Goal: Navigation & Orientation: Understand site structure

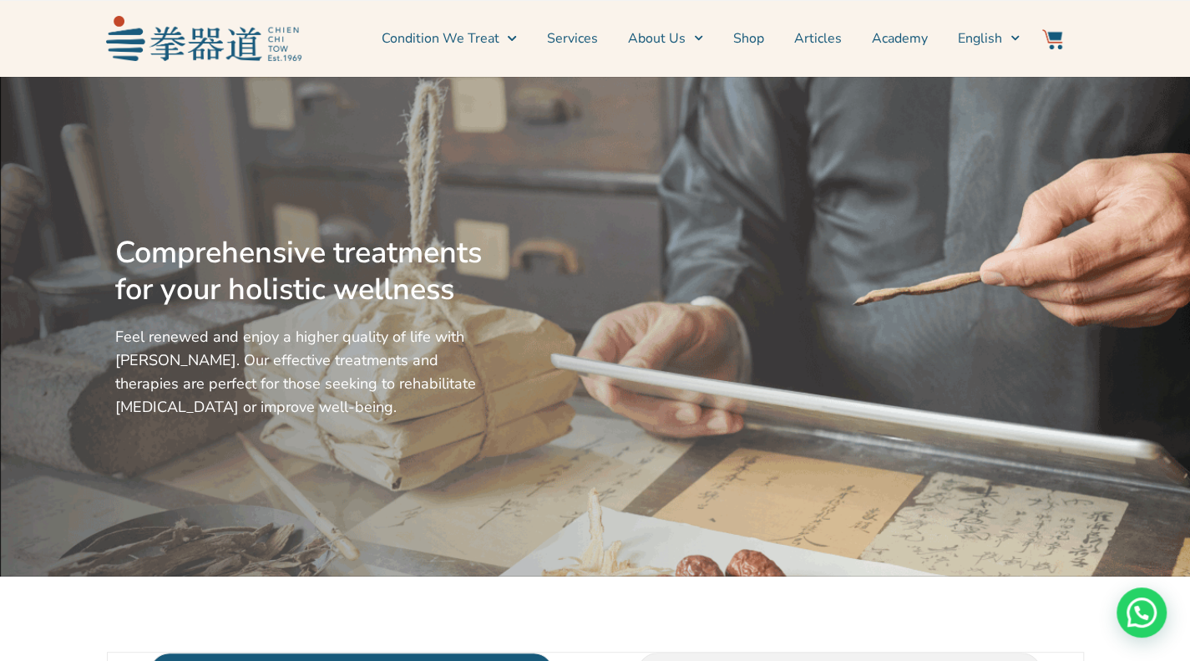
click at [592, 39] on link "Services" at bounding box center [572, 39] width 51 height 42
click at [762, 37] on link "Shop" at bounding box center [748, 39] width 31 height 42
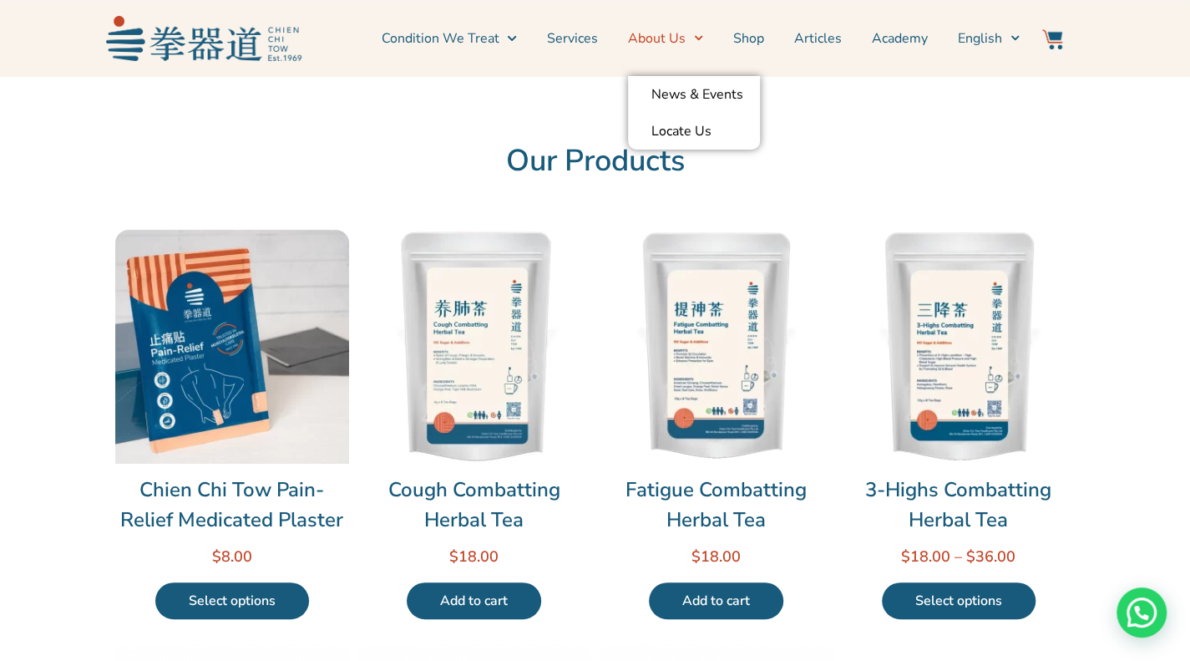
click at [703, 36] on icon "Menu" at bounding box center [698, 37] width 9 height 9
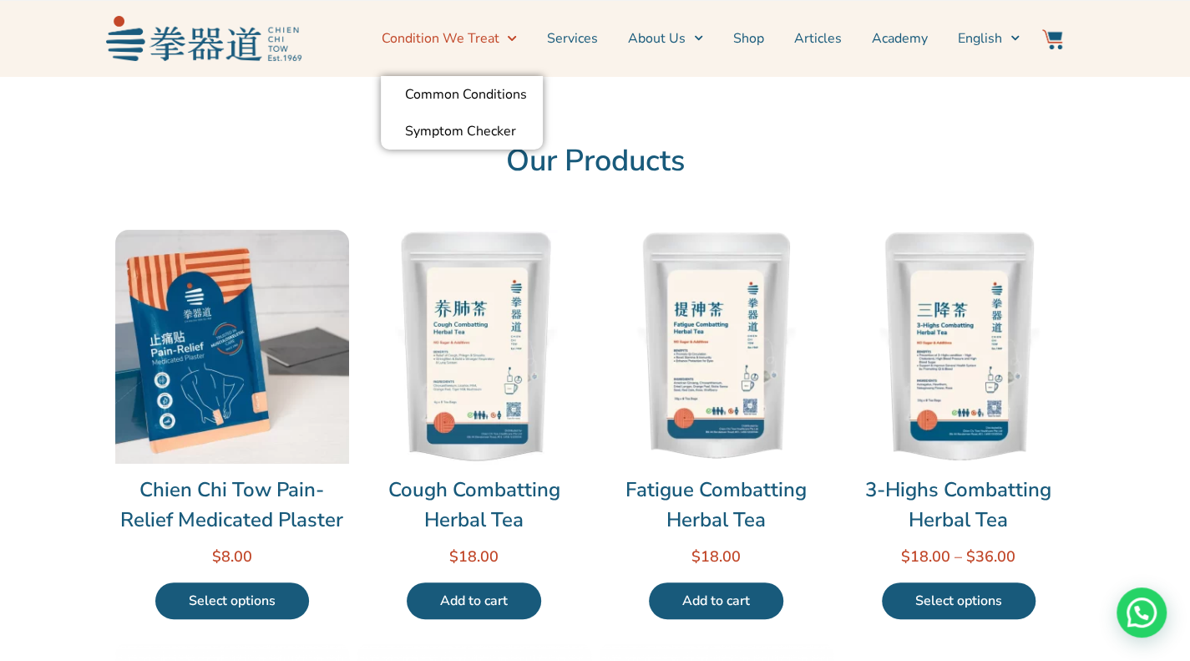
click at [498, 38] on link "Condition We Treat" at bounding box center [448, 39] width 135 height 42
